Goal: Transaction & Acquisition: Download file/media

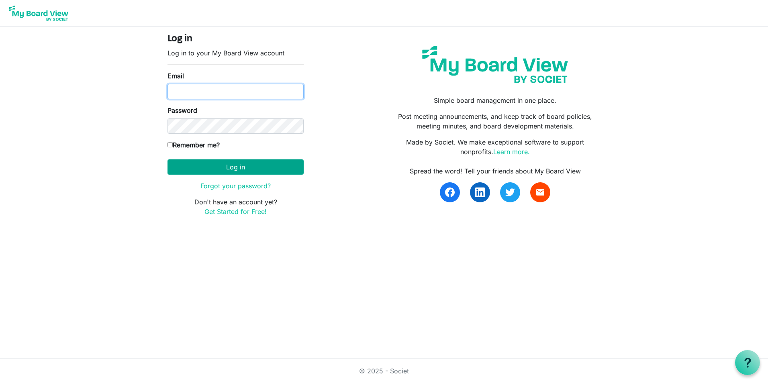
type input "kimposer@gmail.com"
click at [218, 166] on button "Log in" at bounding box center [235, 166] width 136 height 15
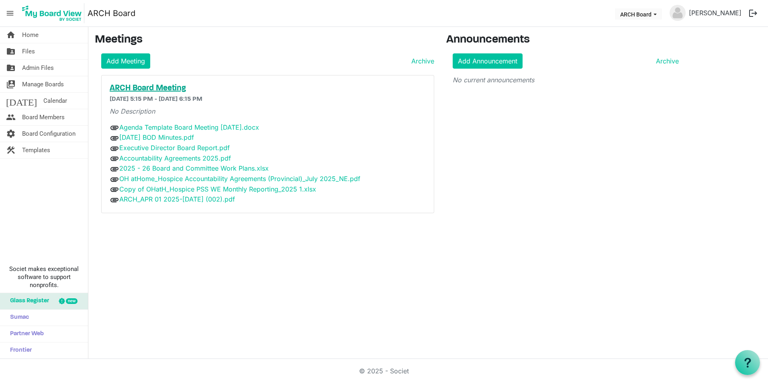
click at [137, 88] on h5 "ARCH Board Meeting" at bounding box center [268, 89] width 316 height 10
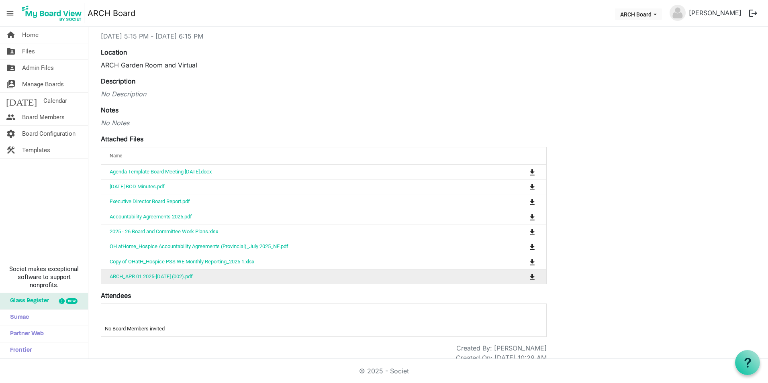
scroll to position [66, 0]
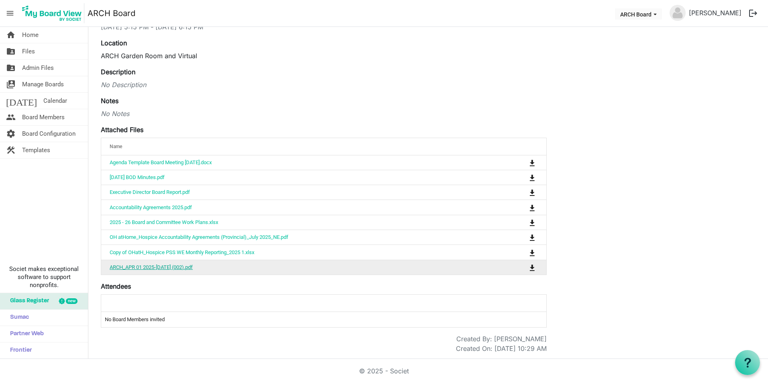
click at [180, 264] on link "ARCH_APR 01 2025-[DATE] (002).pdf" at bounding box center [151, 267] width 83 height 6
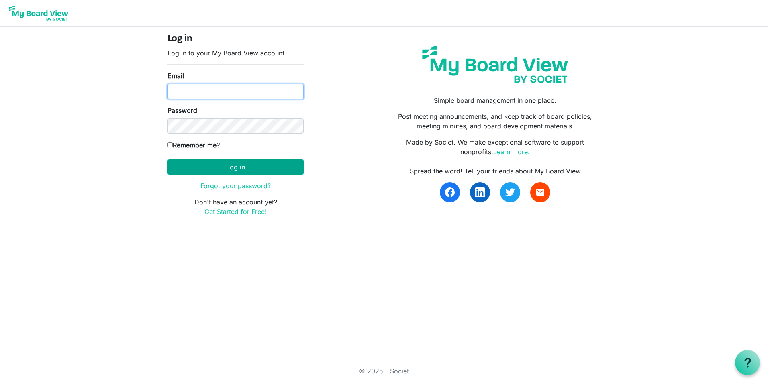
type input "kimposer@gmail.com"
click at [197, 167] on button "Log in" at bounding box center [235, 166] width 136 height 15
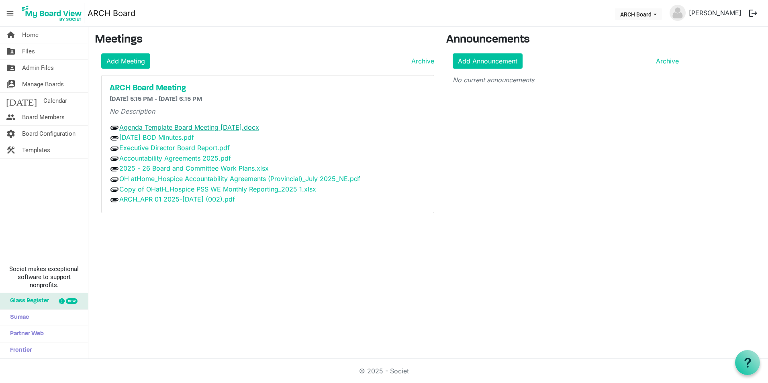
click at [195, 126] on link "Agenda Template Board Meeting [DATE].docx" at bounding box center [189, 127] width 140 height 8
click at [240, 125] on link "Agenda Template Board Meeting [DATE].docx" at bounding box center [189, 127] width 140 height 8
click at [242, 125] on link "Agenda Template Board Meeting [DATE].docx" at bounding box center [189, 127] width 140 height 8
click at [193, 124] on link "Agenda Template Board Meeting [DATE].docx" at bounding box center [189, 127] width 140 height 8
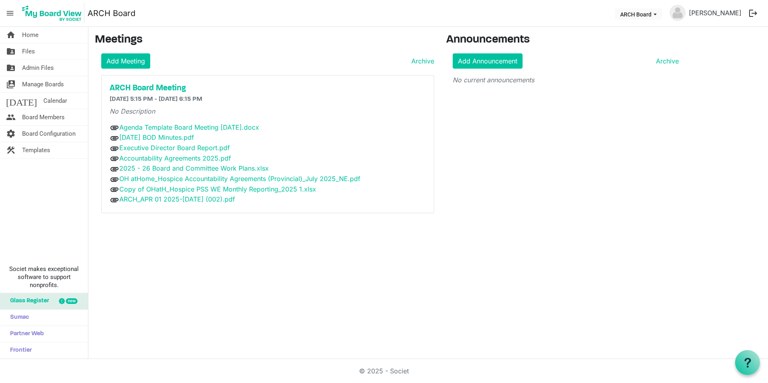
click at [714, 103] on main "Meetings Add Meeting Archive ARCH Board Meeting [DATE] 5:15 PM - [DATE] 6:15 PM…" at bounding box center [427, 126] width 679 height 199
click at [218, 125] on link "Agenda Template Board Meeting [DATE].docx" at bounding box center [189, 127] width 140 height 8
click at [233, 128] on link "Agenda Template Board Meeting [DATE].docx" at bounding box center [189, 127] width 140 height 8
click at [246, 124] on link "Agenda Template Board Meeting [DATE].docx" at bounding box center [189, 127] width 140 height 8
